Goal: Find specific page/section: Find specific page/section

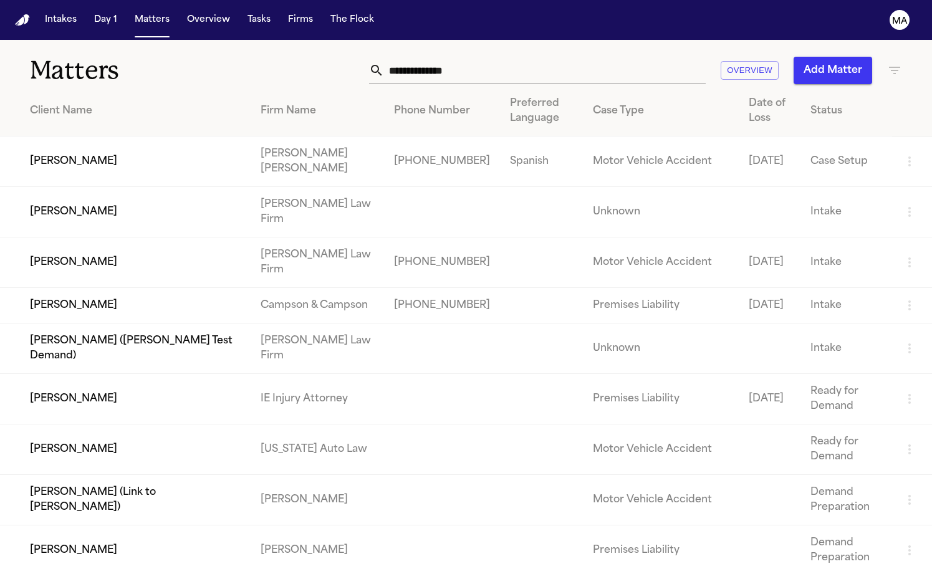
click at [618, 57] on input "text" at bounding box center [545, 70] width 322 height 27
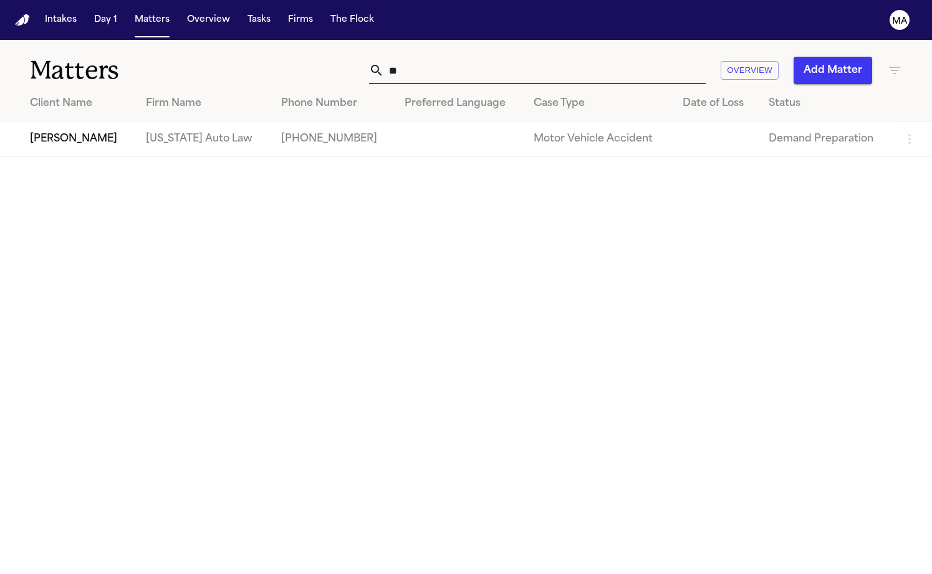
type input "*"
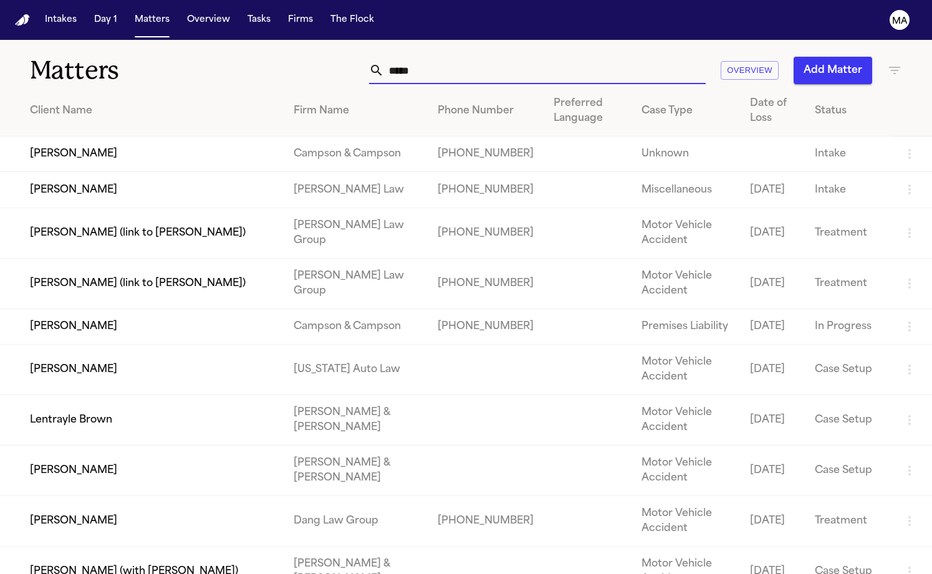
type input "*****"
click at [134, 208] on td "[PERSON_NAME] (link to [PERSON_NAME])" at bounding box center [142, 233] width 284 height 50
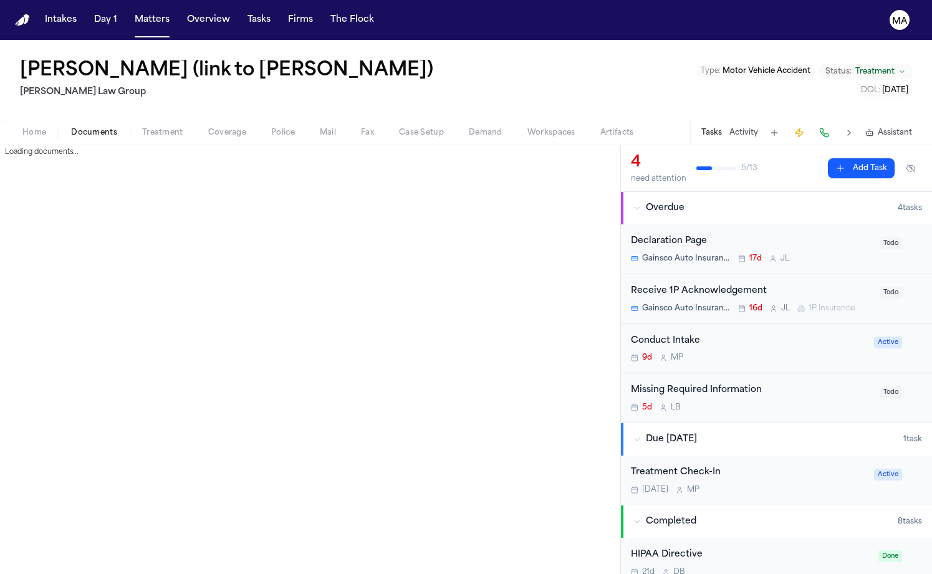
click at [73, 139] on span "button" at bounding box center [94, 139] width 61 height 1
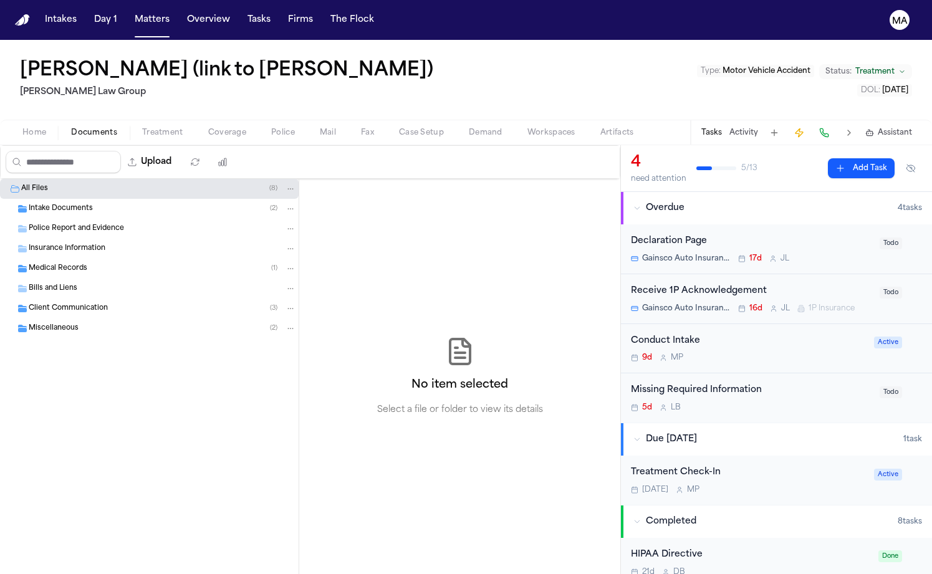
click at [758, 128] on button "Activity" at bounding box center [743, 133] width 29 height 10
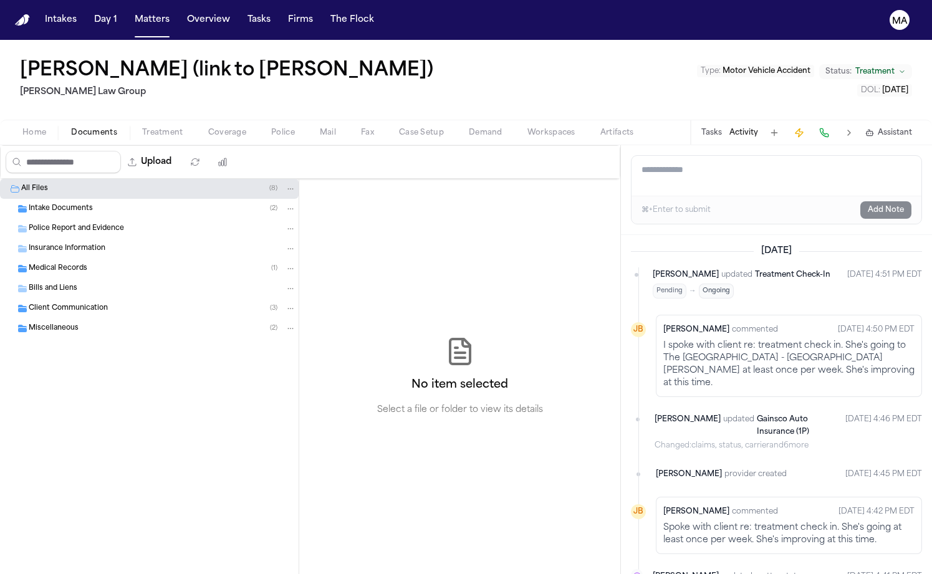
click at [481, 252] on div "No item selected Select a file or folder to view its details" at bounding box center [459, 376] width 321 height 395
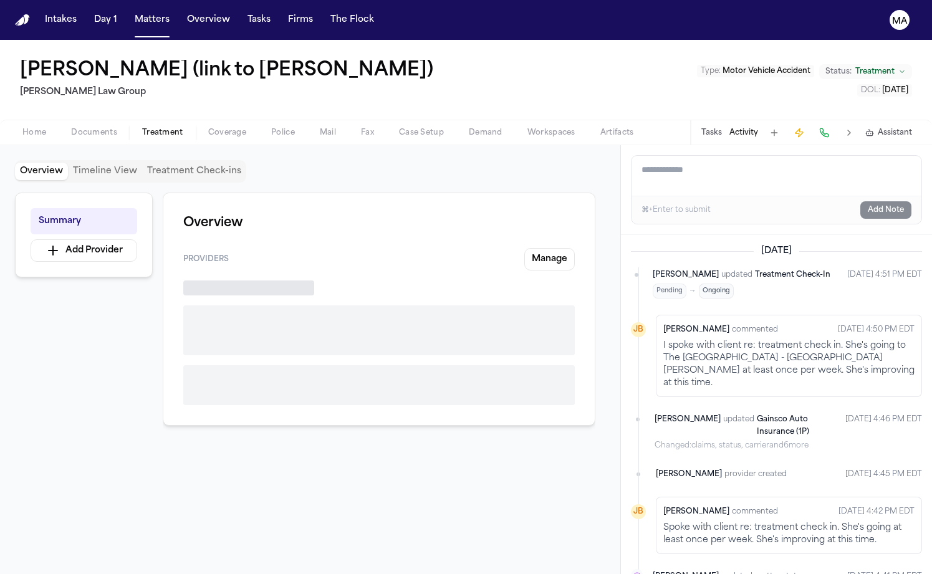
click at [142, 128] on span "Treatment" at bounding box center [162, 133] width 41 height 10
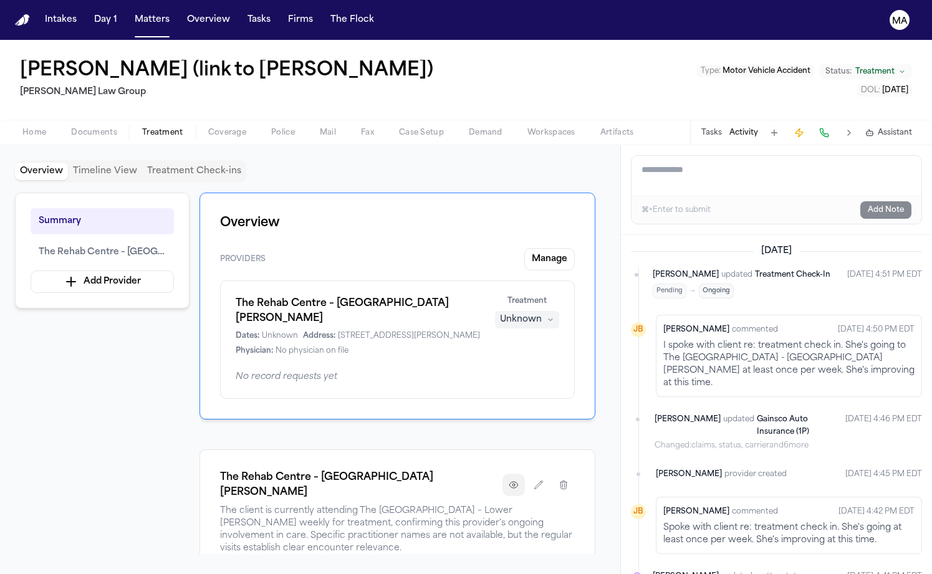
click at [519, 480] on icon "button" at bounding box center [514, 485] width 10 height 10
